Goal: Information Seeking & Learning: Learn about a topic

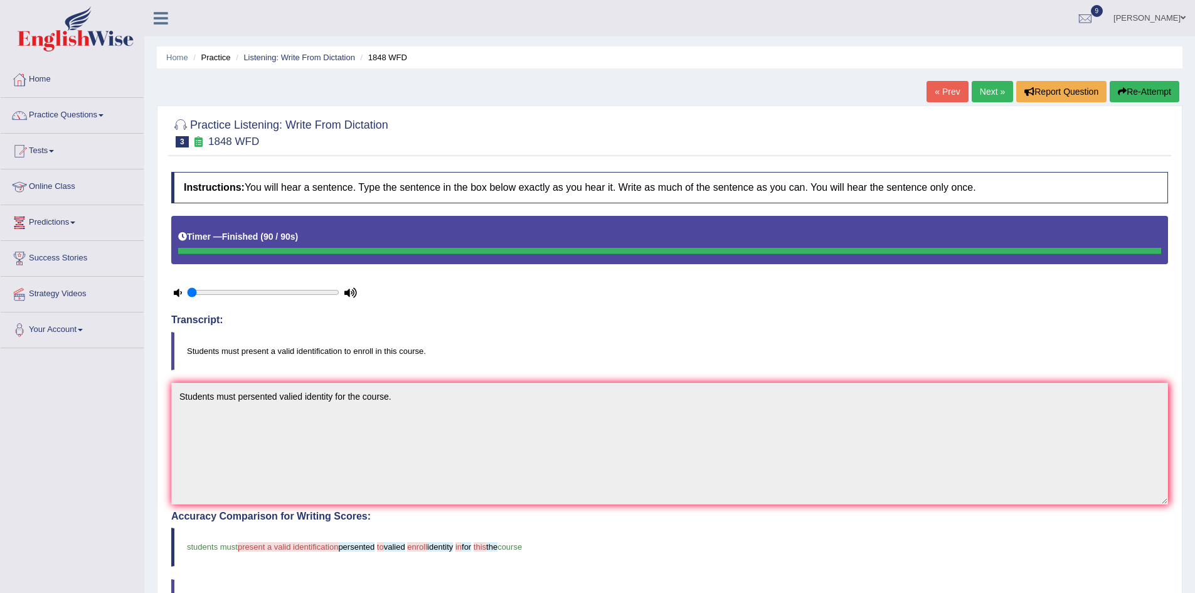
click at [60, 184] on link "Online Class" at bounding box center [72, 184] width 143 height 31
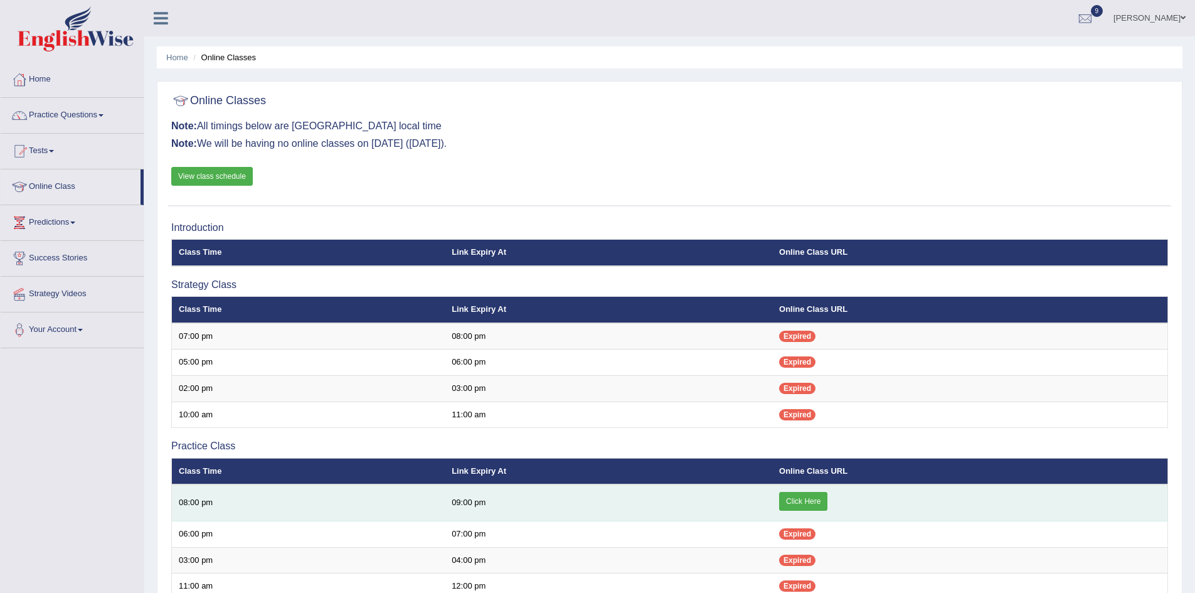
click at [792, 490] on td "Click Here" at bounding box center [969, 502] width 395 height 37
click at [804, 507] on link "Click Here" at bounding box center [803, 501] width 48 height 19
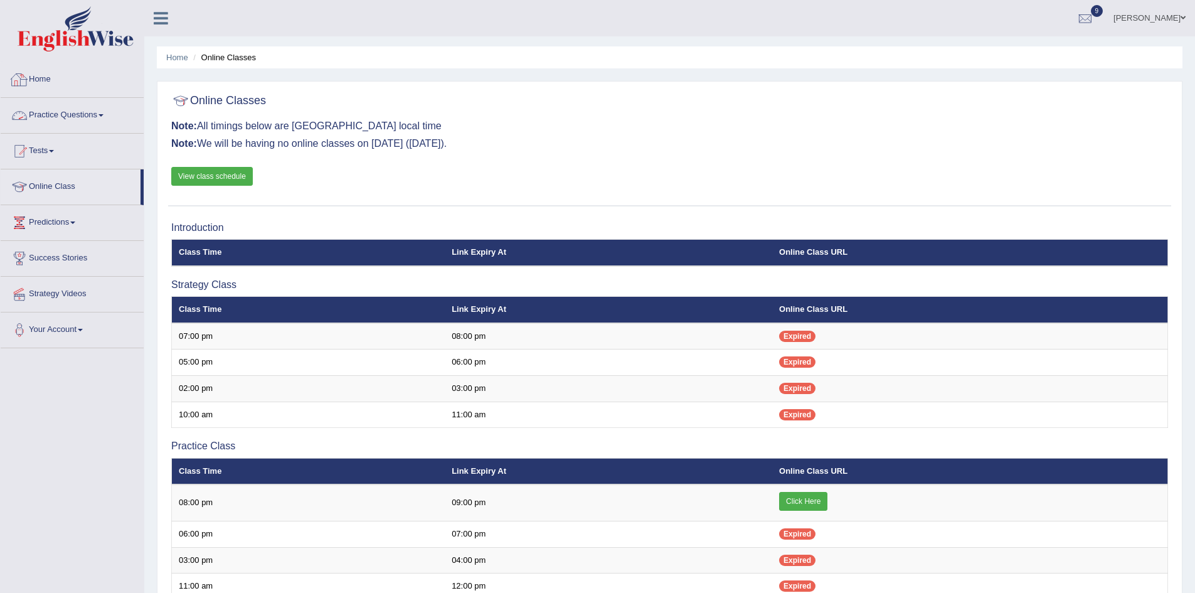
click at [41, 73] on link "Home" at bounding box center [72, 77] width 143 height 31
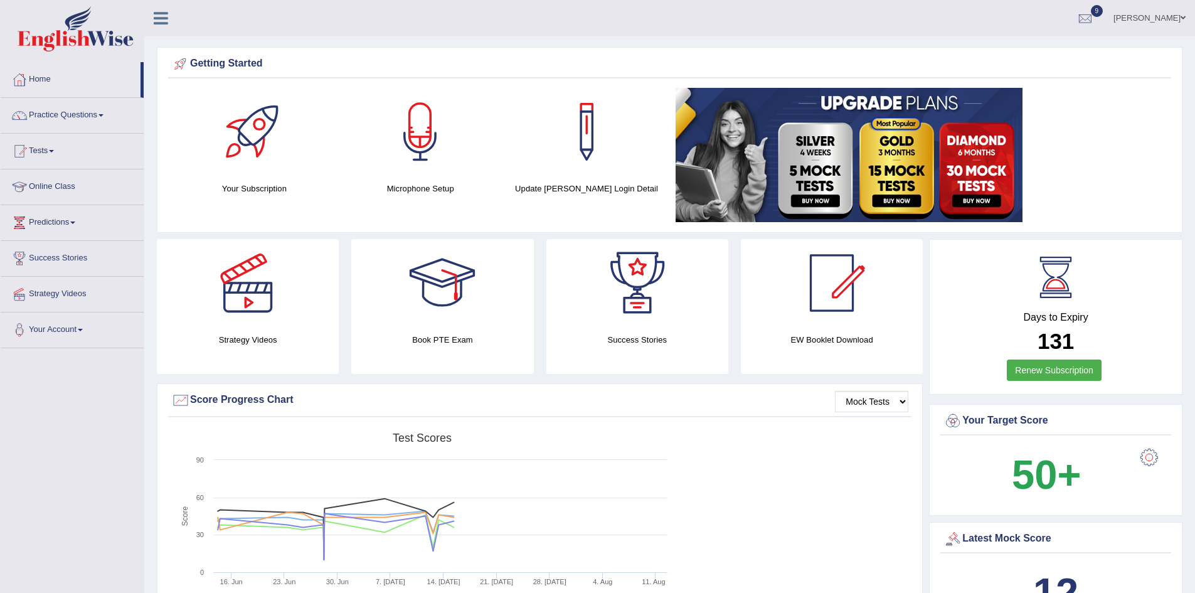
click at [61, 114] on link "Practice Questions" at bounding box center [72, 113] width 143 height 31
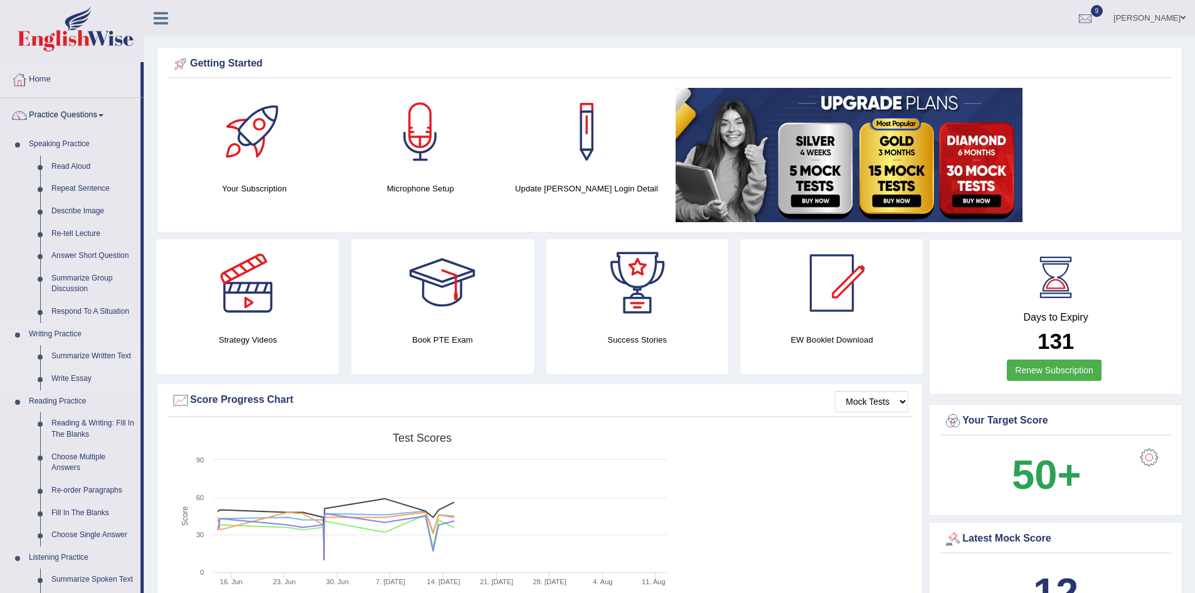
click at [77, 358] on link "Summarize Written Text" at bounding box center [93, 356] width 95 height 23
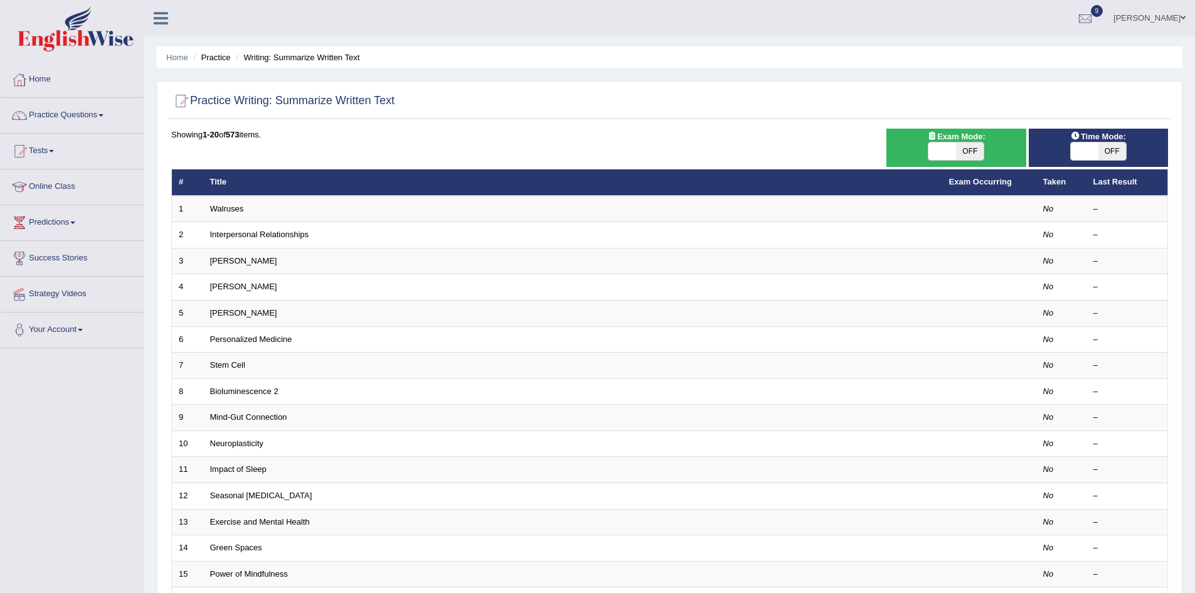
click at [967, 156] on span "OFF" at bounding box center [970, 151] width 28 height 18
checkbox input "true"
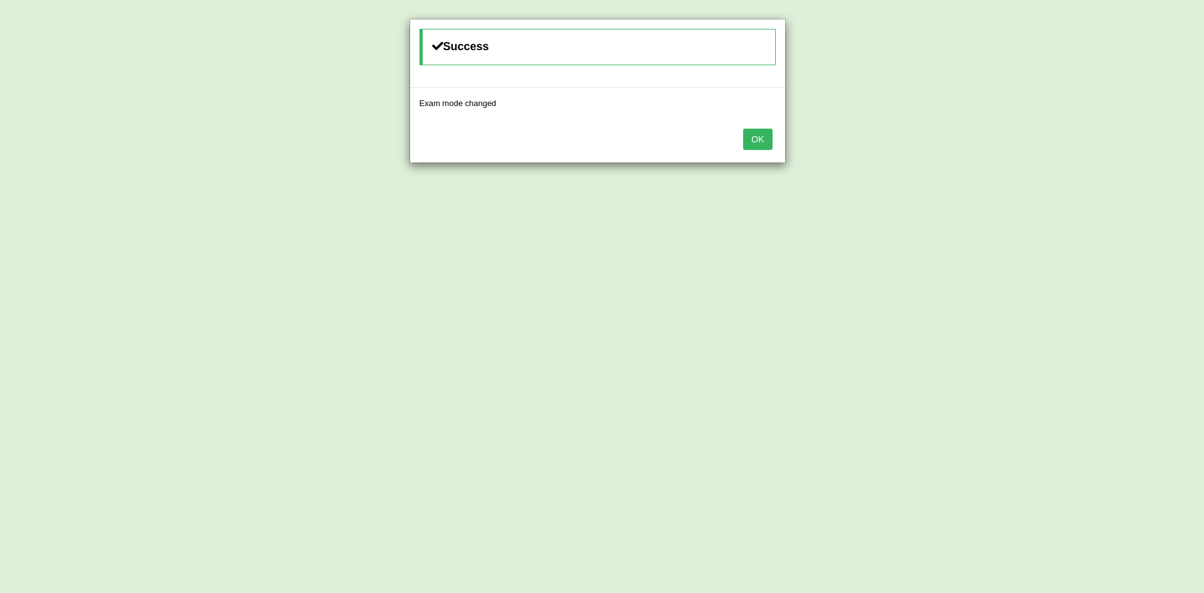
click at [756, 137] on button "OK" at bounding box center [757, 139] width 29 height 21
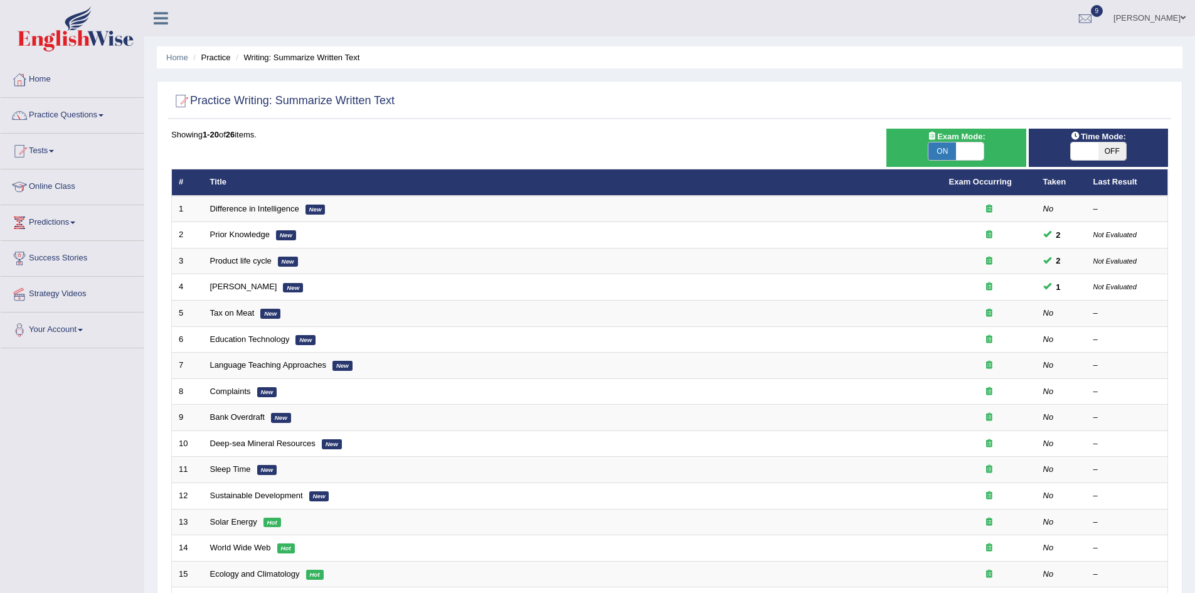
click at [1113, 154] on span "OFF" at bounding box center [1112, 151] width 28 height 18
checkbox input "true"
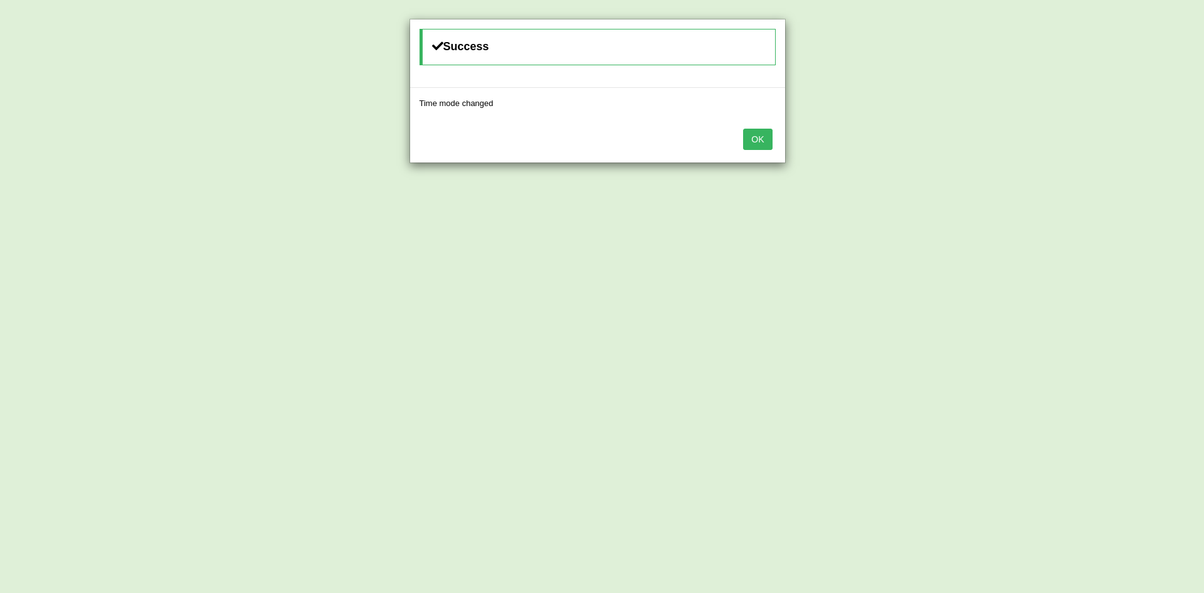
click at [743, 129] on button "OK" at bounding box center [757, 139] width 29 height 21
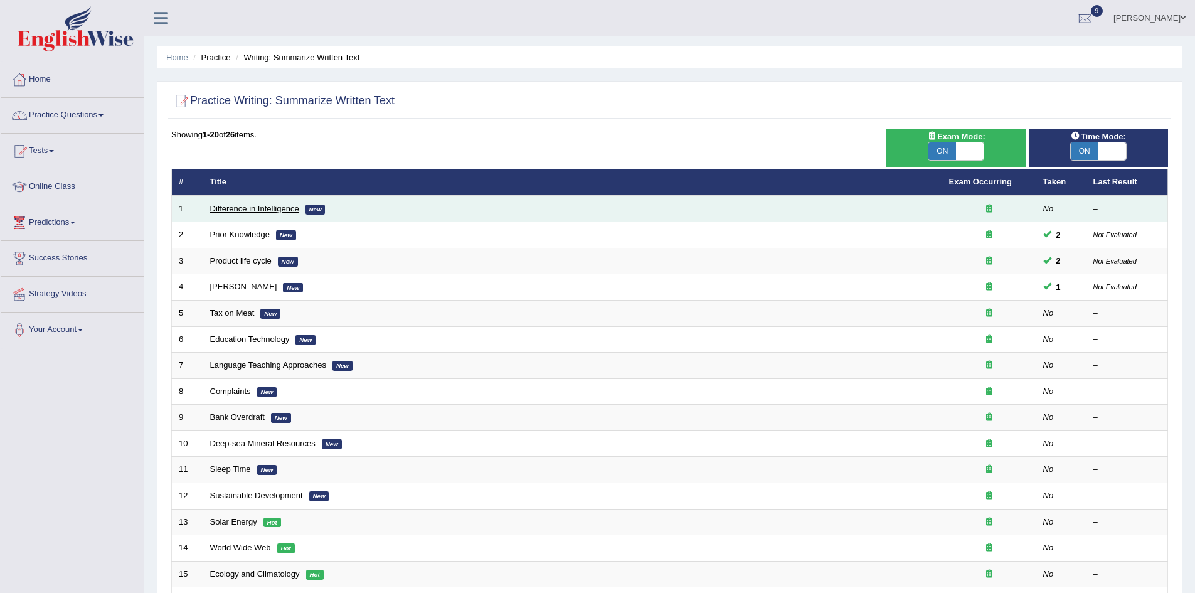
click at [254, 206] on link "Difference in Intelligence" at bounding box center [254, 208] width 89 height 9
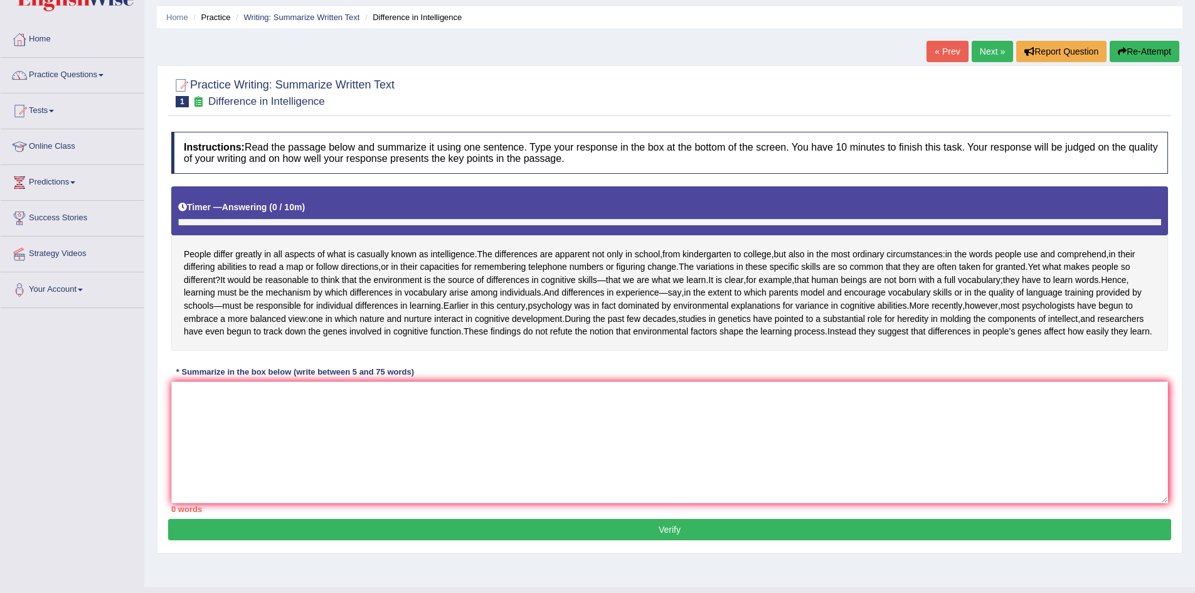
scroll to position [93, 0]
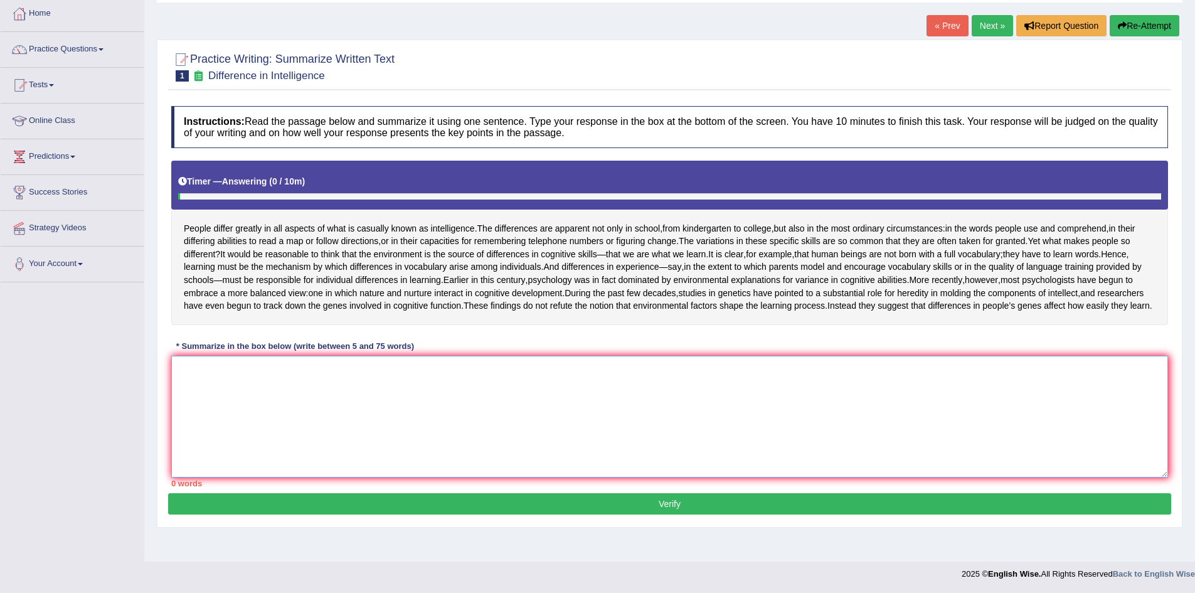
click at [344, 424] on textarea at bounding box center [669, 417] width 997 height 122
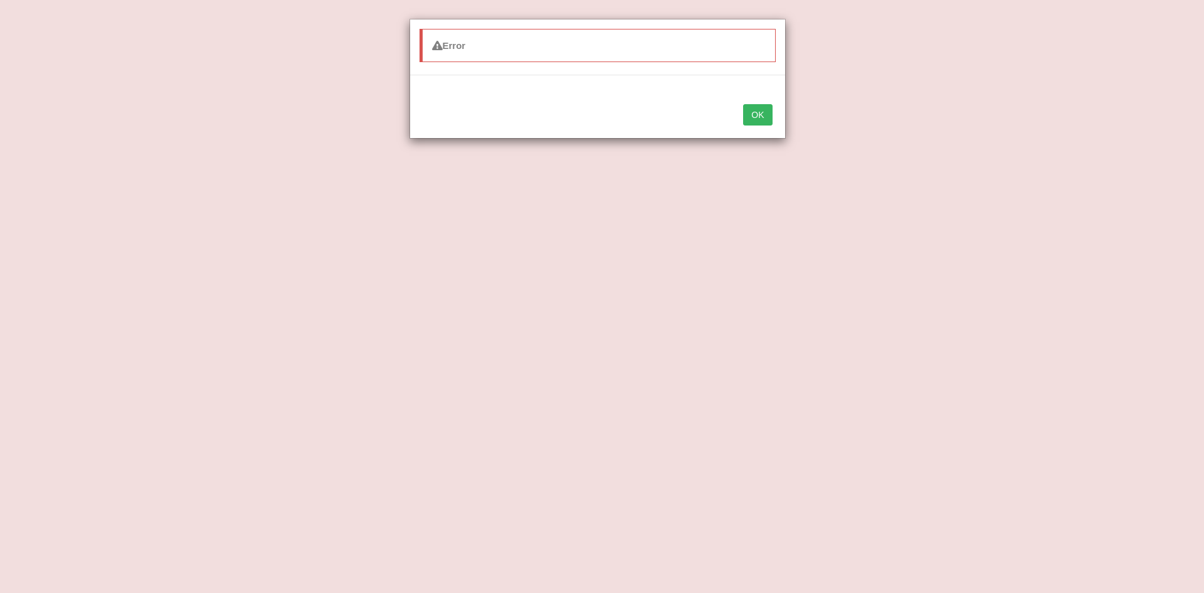
type textarea "People differ greatly in all aspects of what is casually known aas ="
click at [743, 104] on button "OK" at bounding box center [757, 114] width 29 height 21
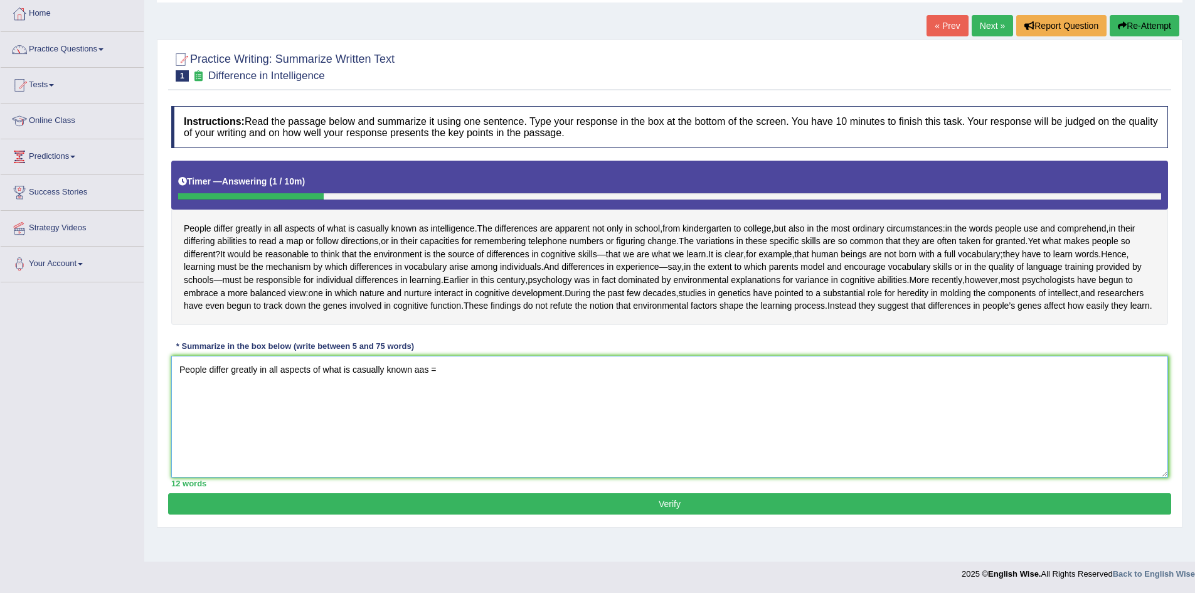
click at [512, 416] on textarea "People differ greatly in all aspects of what is casually known aas =" at bounding box center [669, 417] width 997 height 122
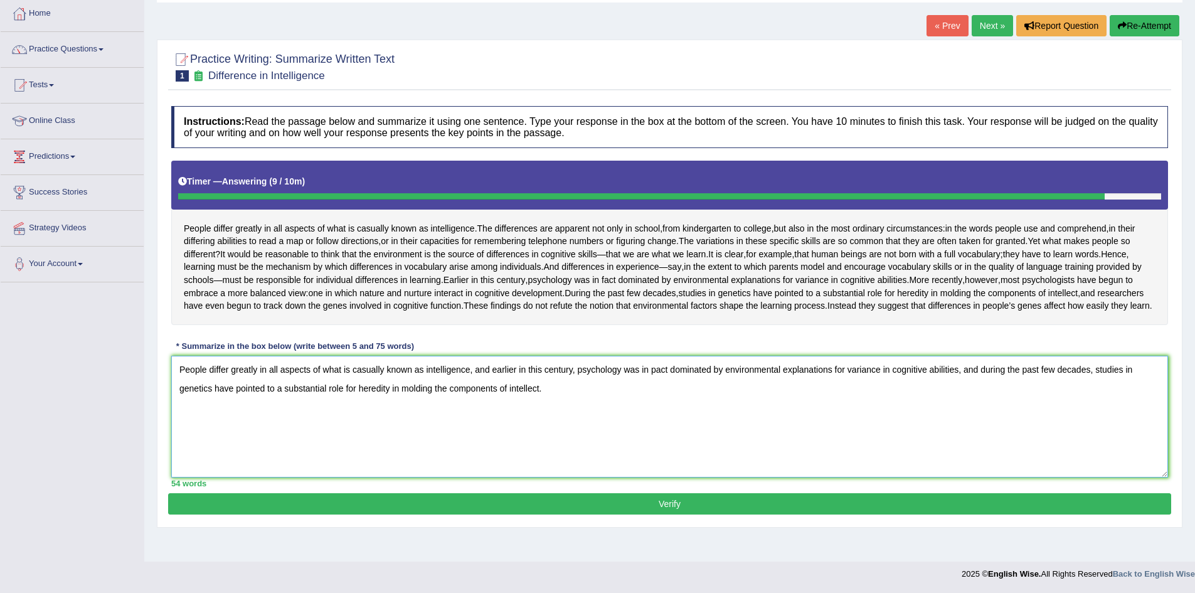
type textarea "People differ greatly in all aspects of what is casually known as intelligence,…"
click at [545, 514] on button "Verify" at bounding box center [669, 503] width 1003 height 21
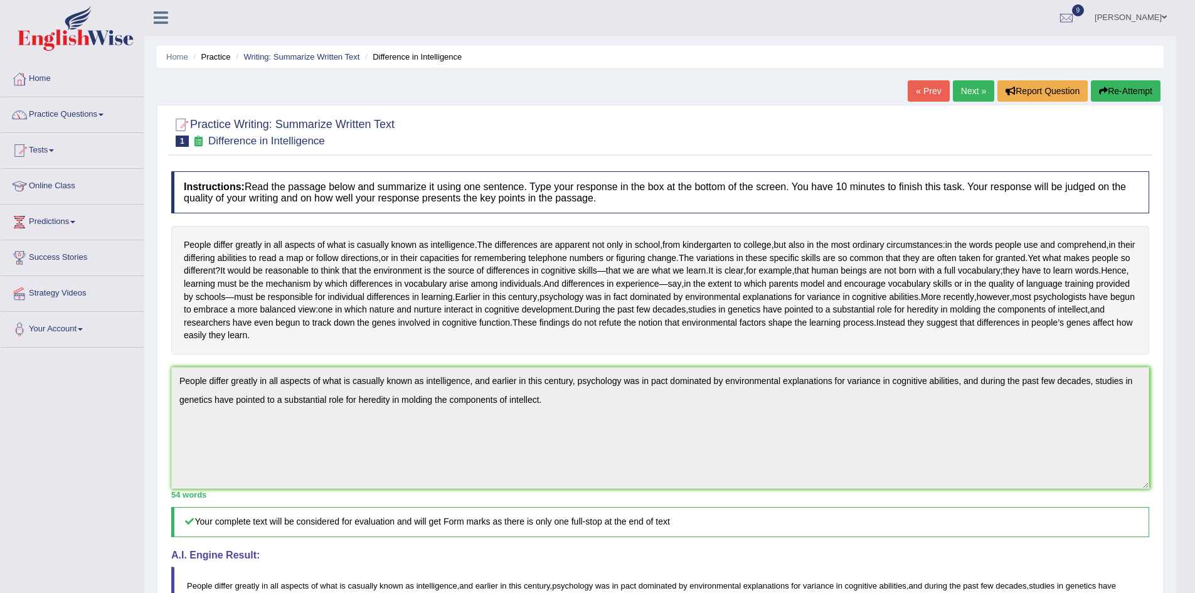
scroll to position [0, 0]
click at [46, 116] on link "Practice Questions" at bounding box center [72, 113] width 143 height 31
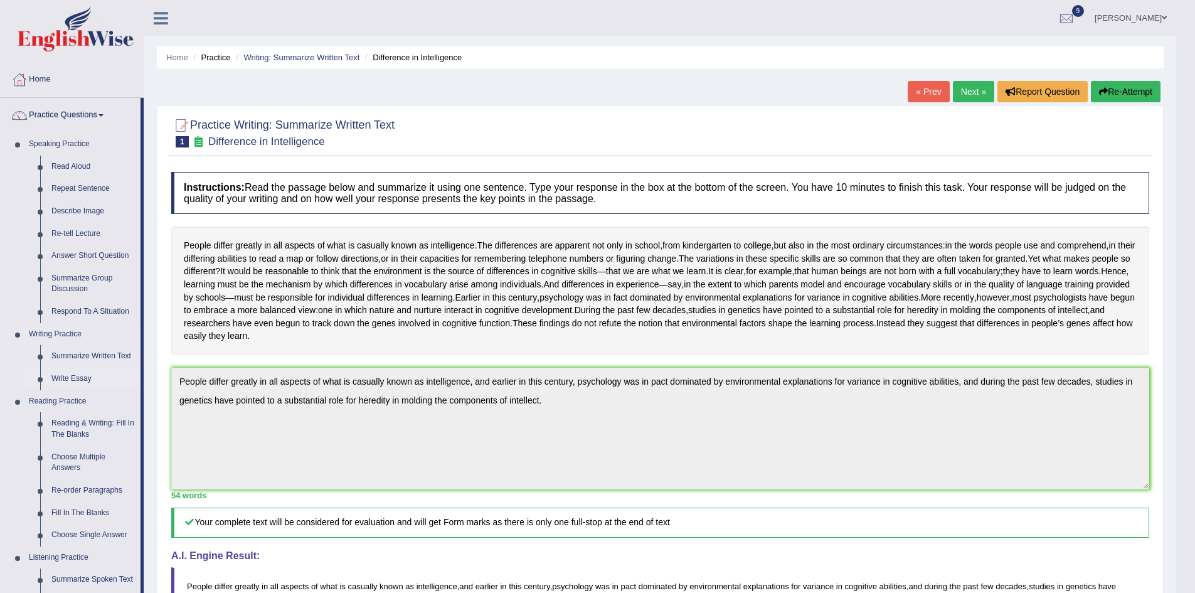
click at [82, 380] on link "Write Essay" at bounding box center [93, 379] width 95 height 23
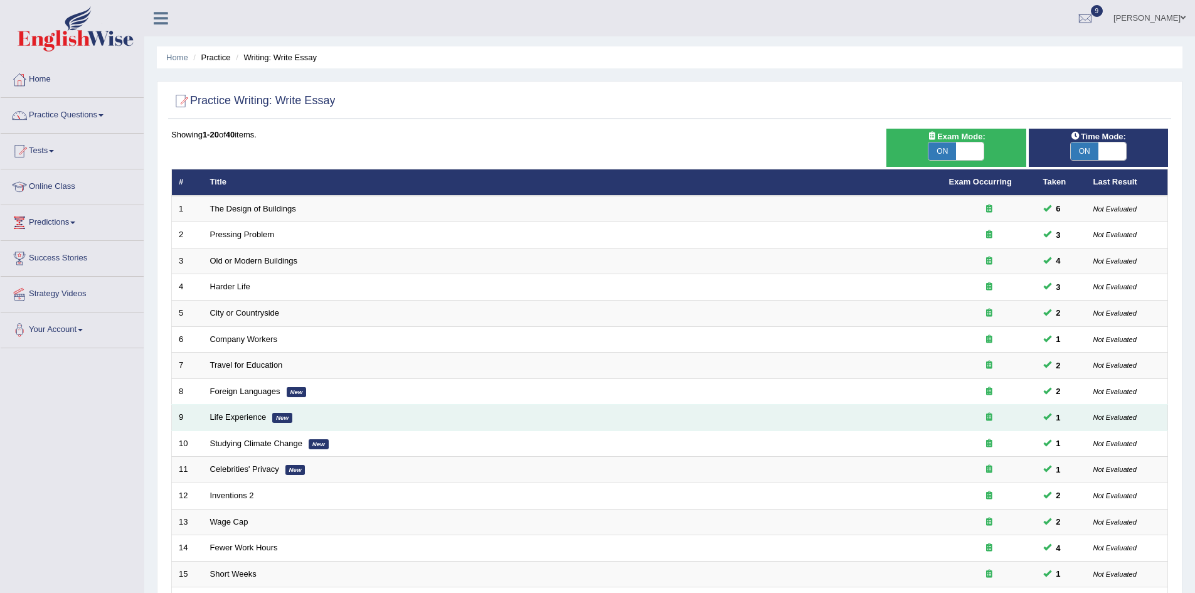
scroll to position [238, 0]
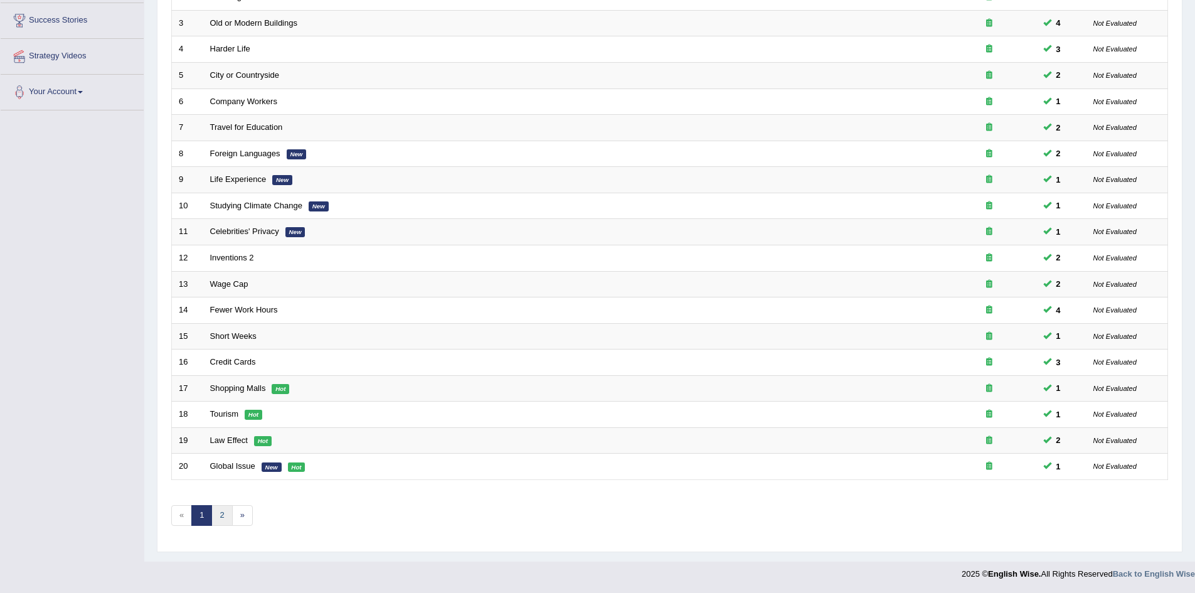
click at [226, 516] on link "2" at bounding box center [221, 515] width 21 height 21
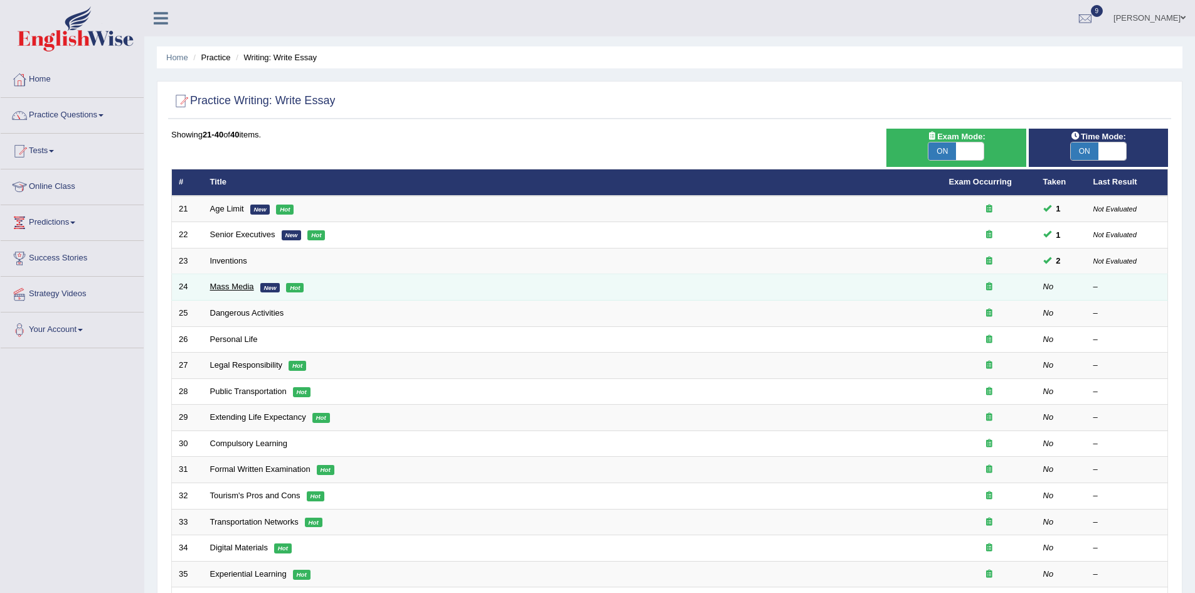
click at [241, 289] on link "Mass Media" at bounding box center [232, 286] width 44 height 9
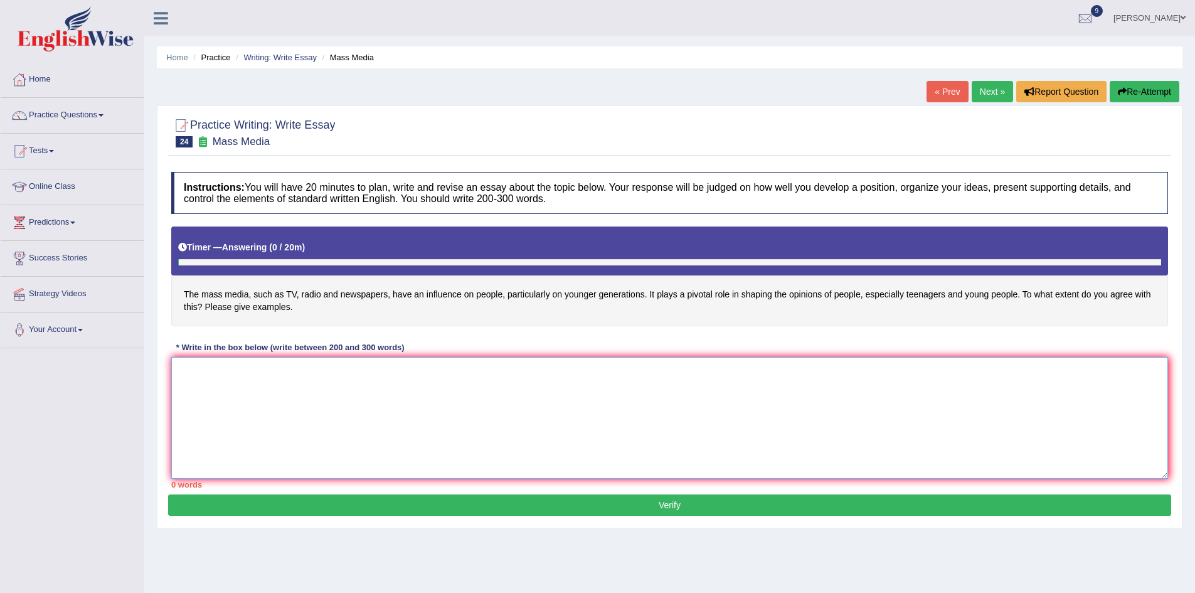
click at [380, 427] on textarea at bounding box center [669, 418] width 997 height 122
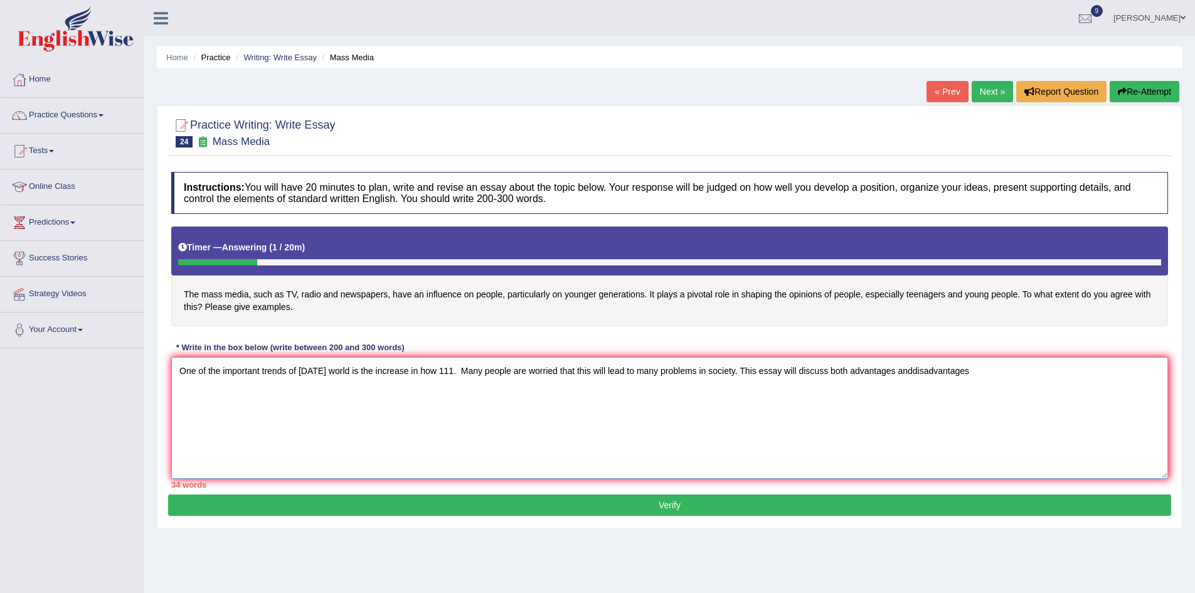
click at [910, 370] on textarea "One of the important trends of [DATE] world is the increase in how 111. Many pe…" at bounding box center [669, 418] width 997 height 122
click at [970, 371] on textarea "One of the important trends of today's world is the increase in how 111. Many p…" at bounding box center [669, 418] width 997 height 122
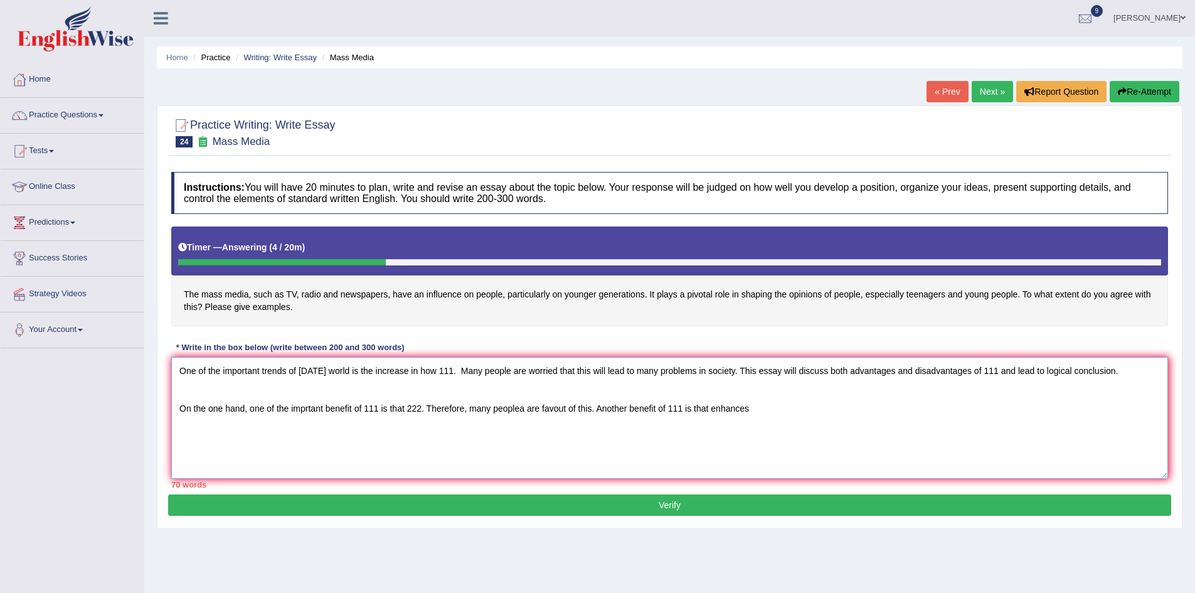
click at [706, 412] on textarea "One of the important trends of today's world is the increase in how 111. Many p…" at bounding box center [669, 418] width 997 height 122
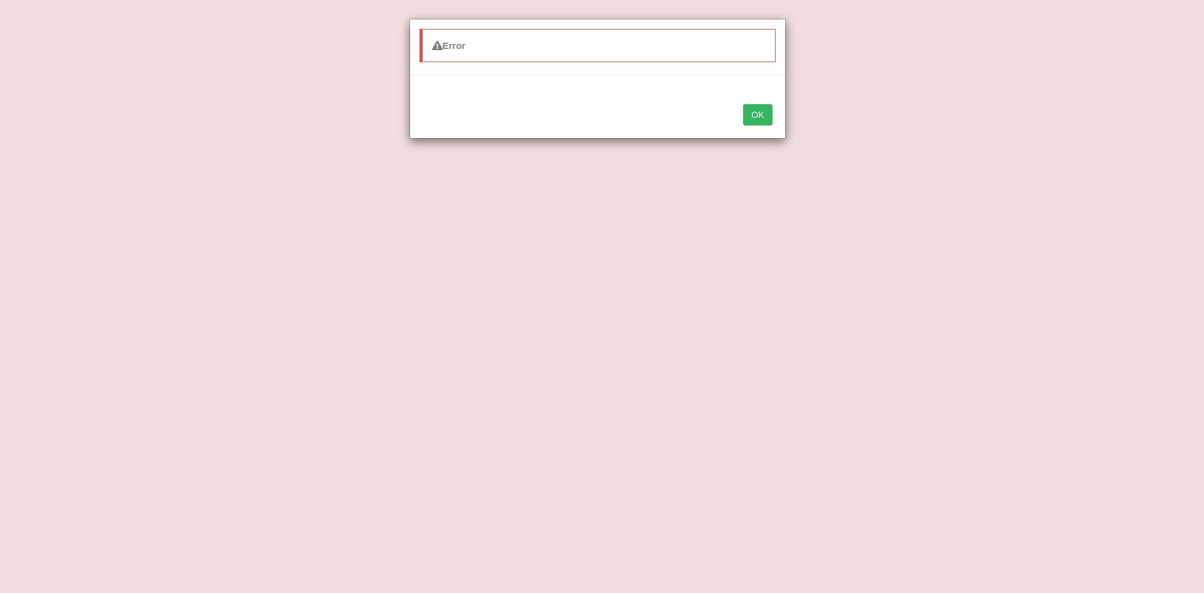
type textarea "One of the important trends of today's world is the increase in how 111. Many p…"
click at [743, 104] on button "OK" at bounding box center [757, 114] width 29 height 21
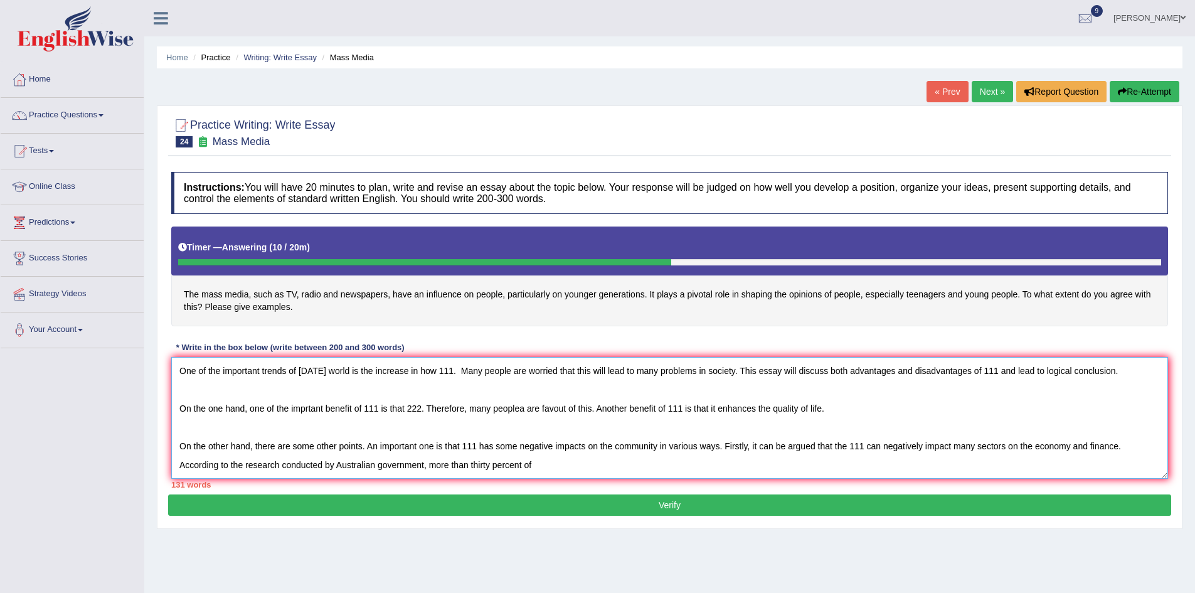
click at [529, 474] on textarea "One of the important trends of today's world is the increase in how 111. Many p…" at bounding box center [669, 418] width 997 height 122
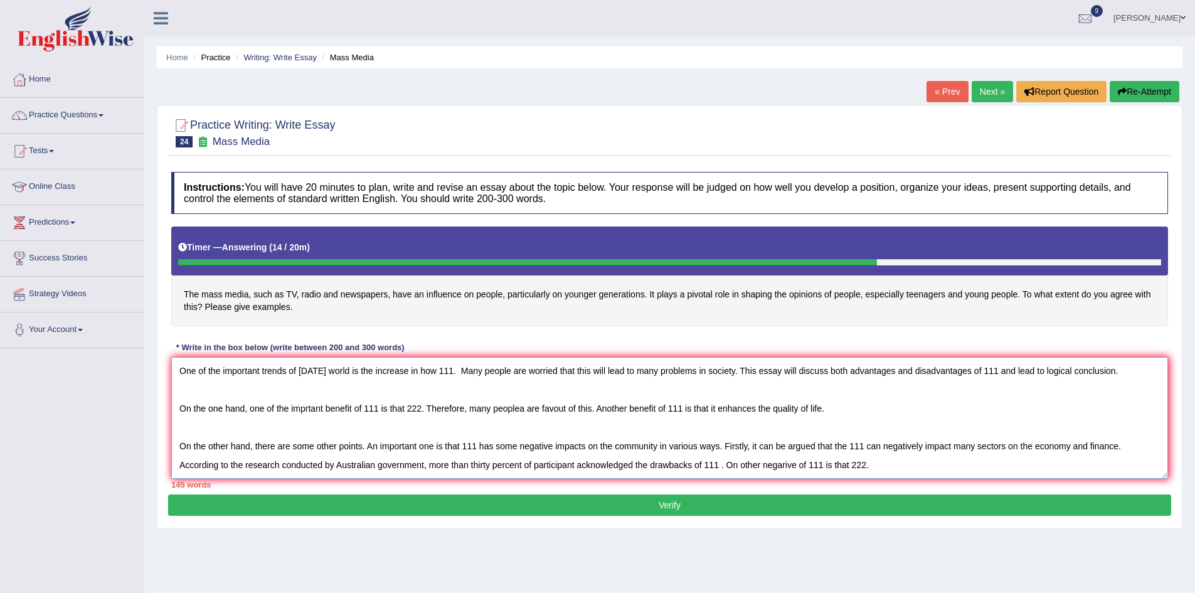
click at [886, 440] on textarea "One of the important trends of today's world is the increase in how 111. Many p…" at bounding box center [669, 418] width 997 height 122
drag, startPoint x: 905, startPoint y: 443, endPoint x: 900, endPoint y: 450, distance: 9.4
click at [902, 449] on textarea "One of the important trends of today's world is the increase in how 111. Many p…" at bounding box center [669, 418] width 997 height 122
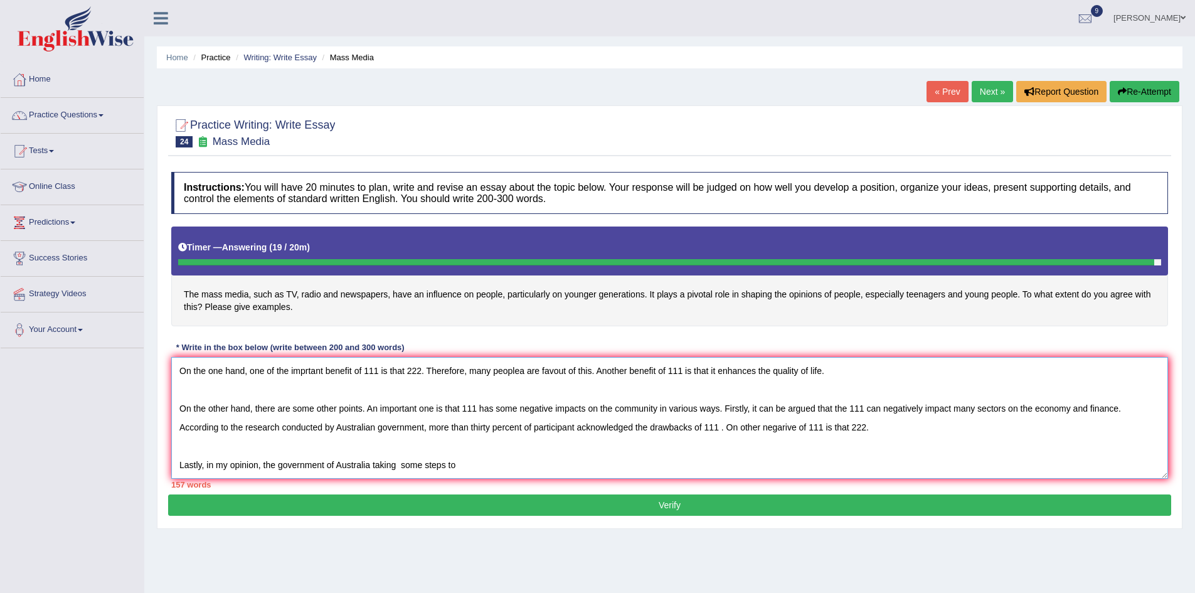
drag, startPoint x: 176, startPoint y: 371, endPoint x: 403, endPoint y: 502, distance: 262.2
click at [414, 516] on div "Practice Writing: Write Essay 24 Mass Media Instructions: You will have 20 minu…" at bounding box center [670, 316] width 1026 height 423
type textarea "One of the important trends of [DATE] world is the increase in how 111. Many pe…"
click at [1128, 86] on button "Re-Attempt" at bounding box center [1145, 91] width 70 height 21
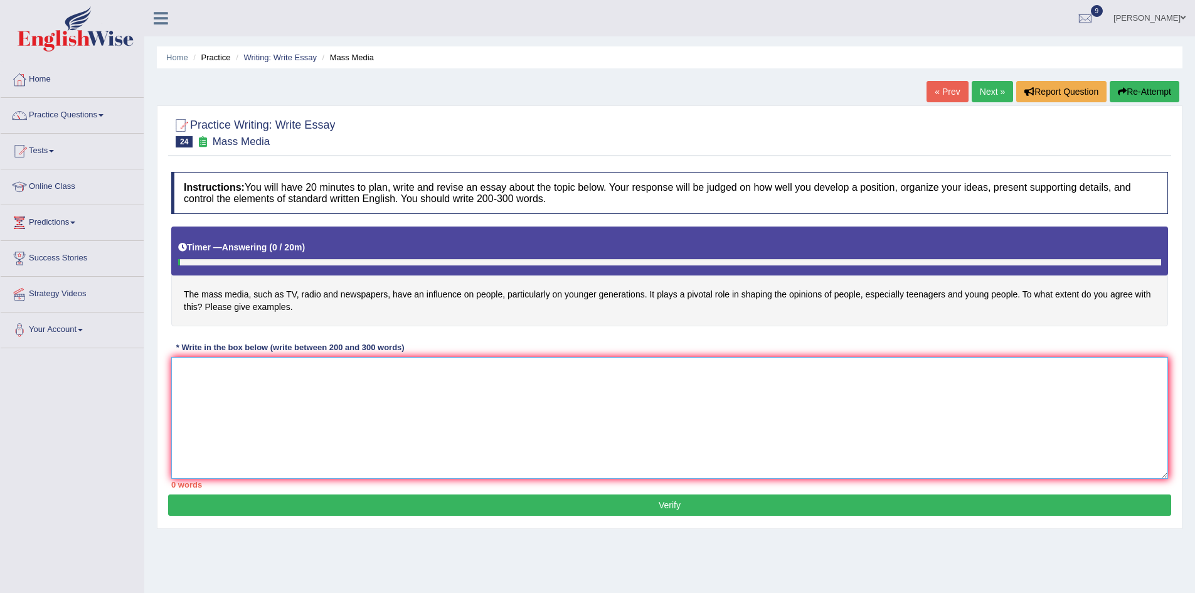
click at [386, 415] on textarea at bounding box center [669, 418] width 997 height 122
paste textarea "One of the important trends of [DATE] world is the increase in how 111. Many pe…"
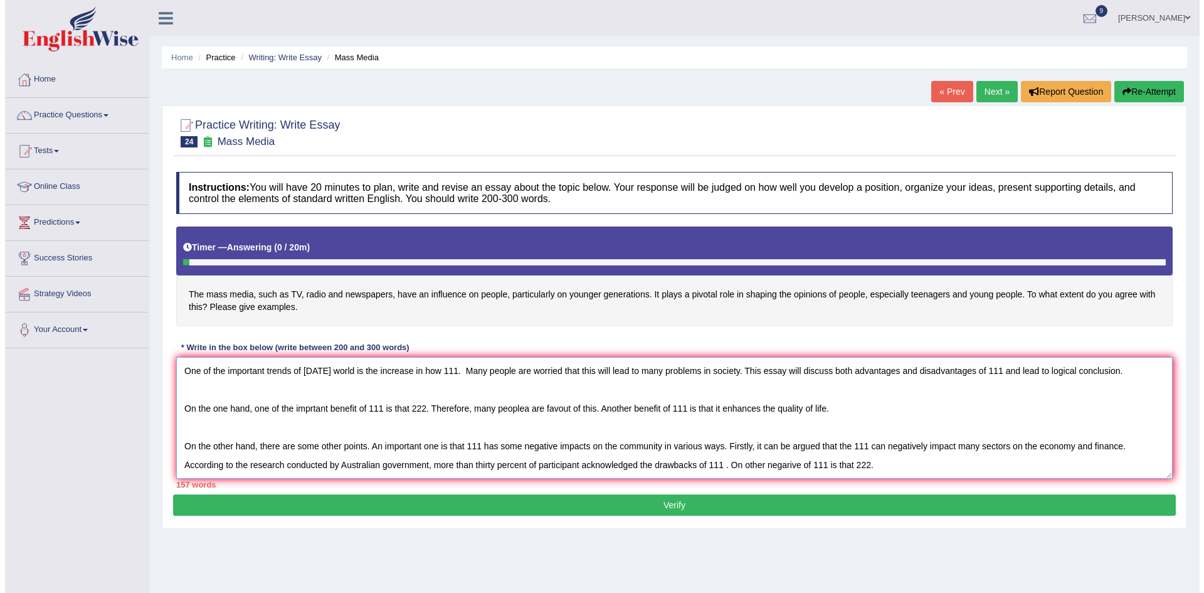
scroll to position [94, 0]
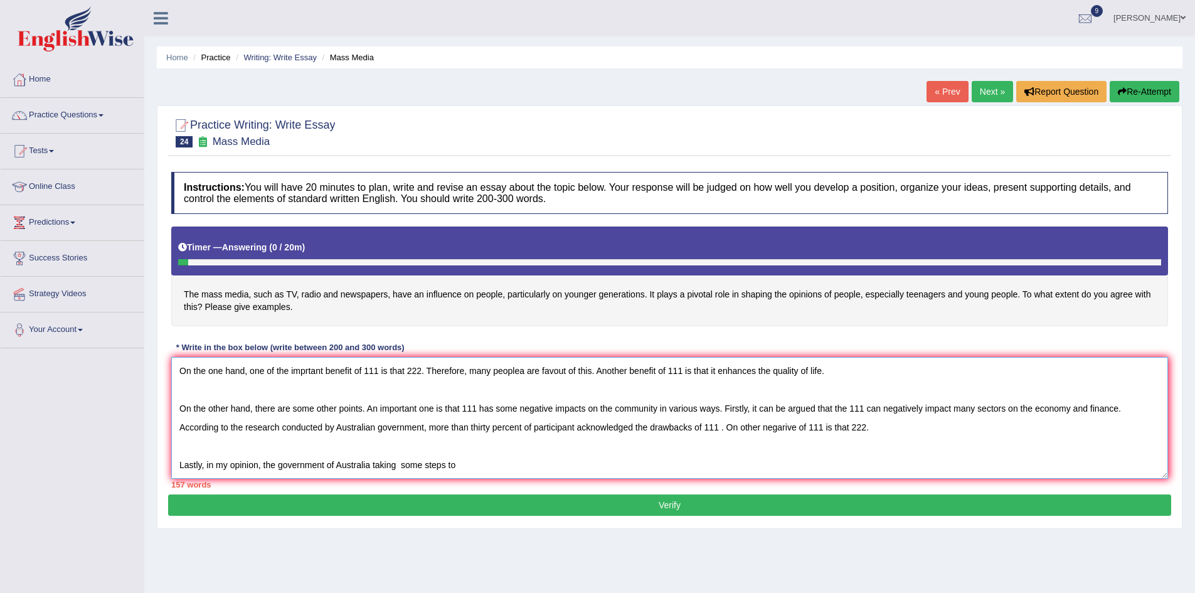
click at [506, 427] on textarea "One of the important trends of [DATE] world is the increase in how 111. Many pe…" at bounding box center [669, 418] width 997 height 122
drag, startPoint x: 480, startPoint y: 413, endPoint x: 481, endPoint y: 401, distance: 11.9
click at [481, 404] on textarea "One of the important trends of [DATE] world is the increase in how 111. Many pe…" at bounding box center [669, 418] width 997 height 122
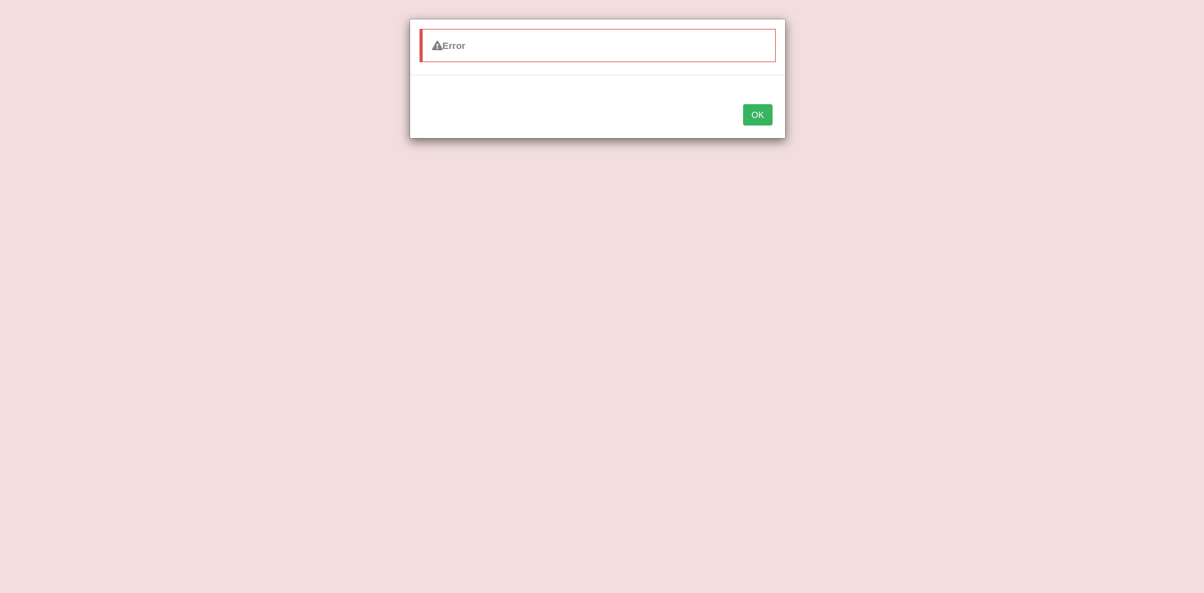
type textarea "One of the important trends of [DATE] world is the increase in how 111. Many pe…"
